Goal: Task Accomplishment & Management: Complete application form

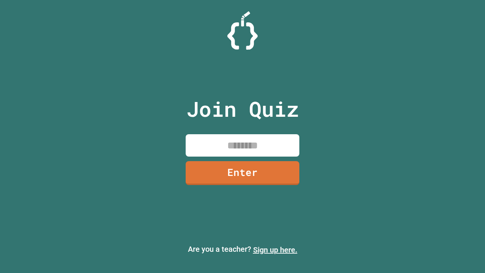
click at [275, 250] on link "Sign up here." at bounding box center [275, 249] width 44 height 9
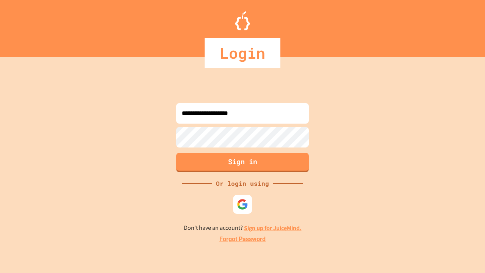
type input "**********"
